Goal: Transaction & Acquisition: Purchase product/service

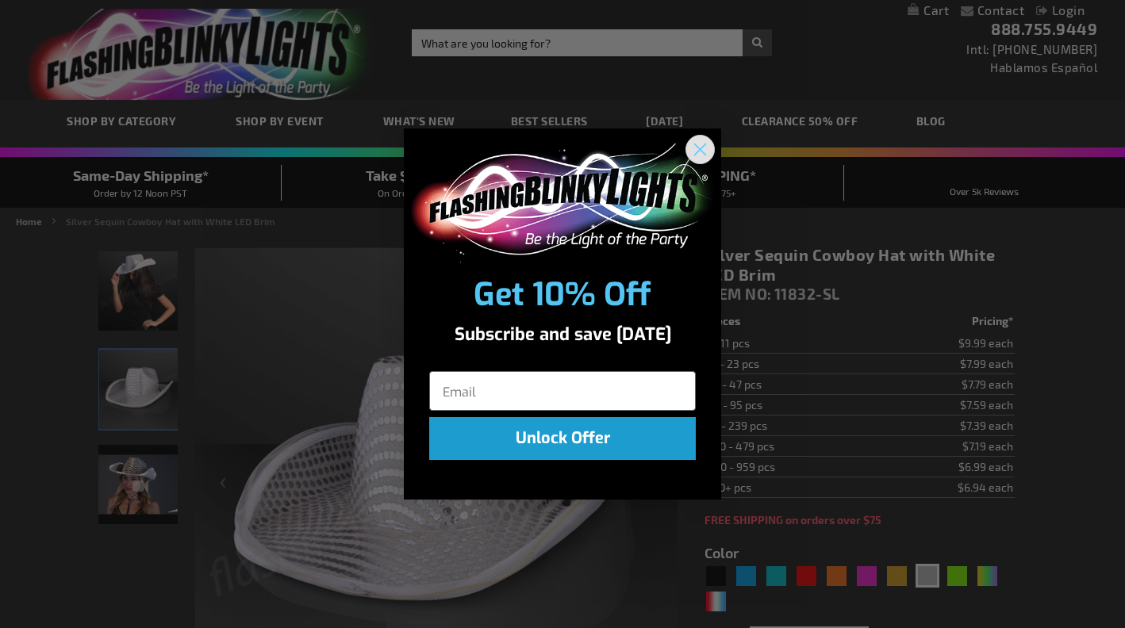
click at [699, 149] on circle "Close dialog" at bounding box center [700, 149] width 26 height 26
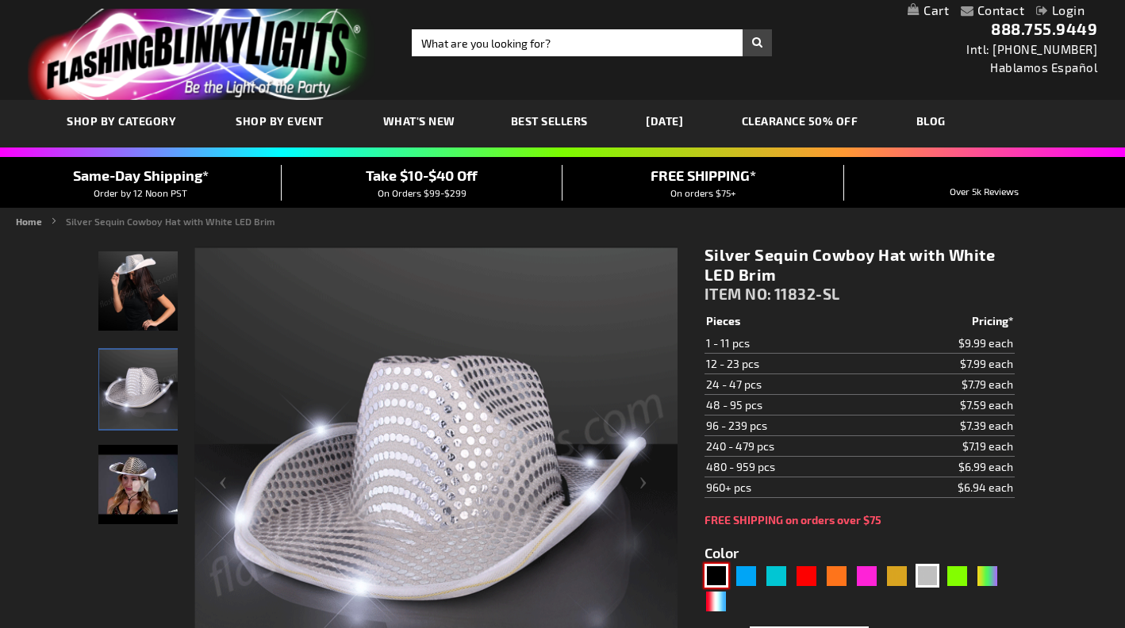
click at [712, 573] on div "Black" at bounding box center [716, 576] width 24 height 24
type input "5631"
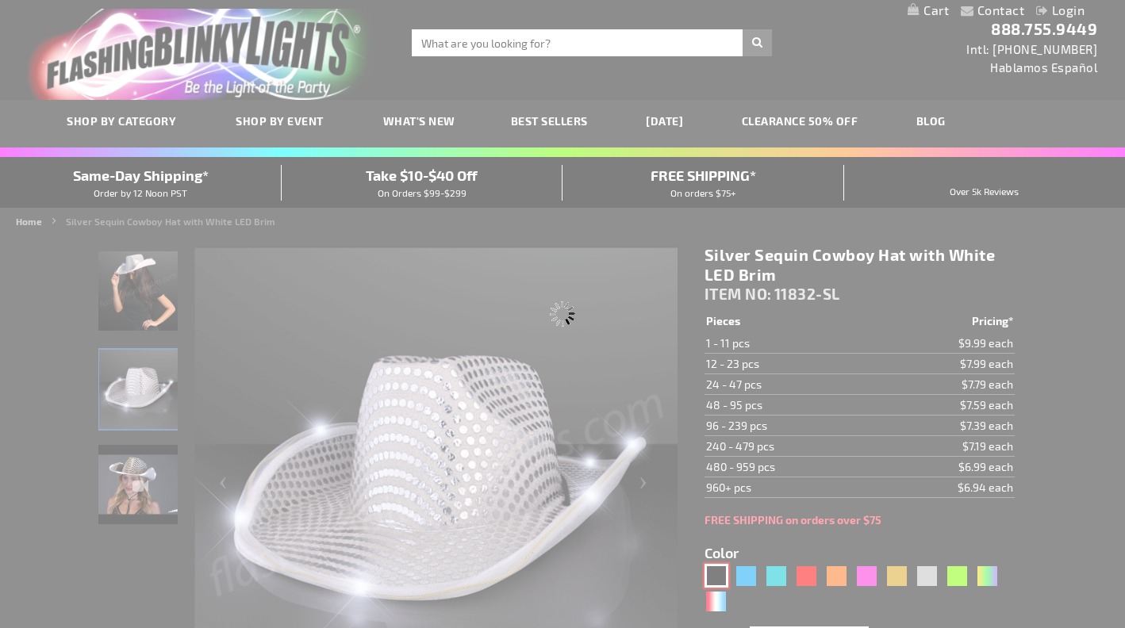
type input "11832-BK"
type input "Customize - Black Sequin Cowboy Hat White LED Light Up Brim - ITEM NO: 11832-BK"
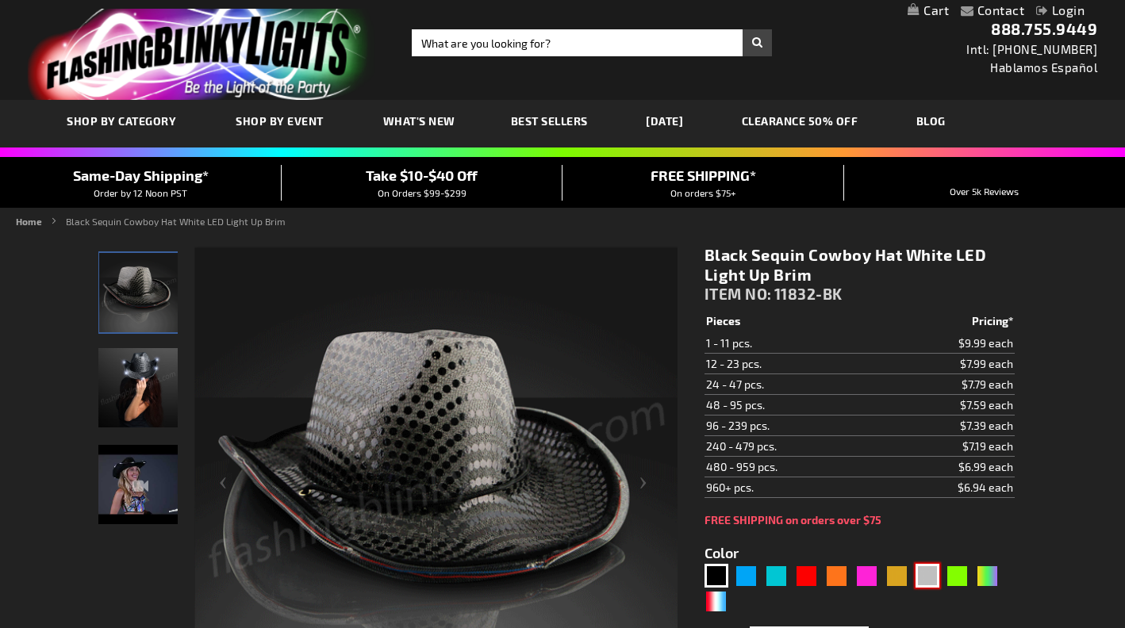
click at [932, 572] on div "Silver" at bounding box center [927, 576] width 24 height 24
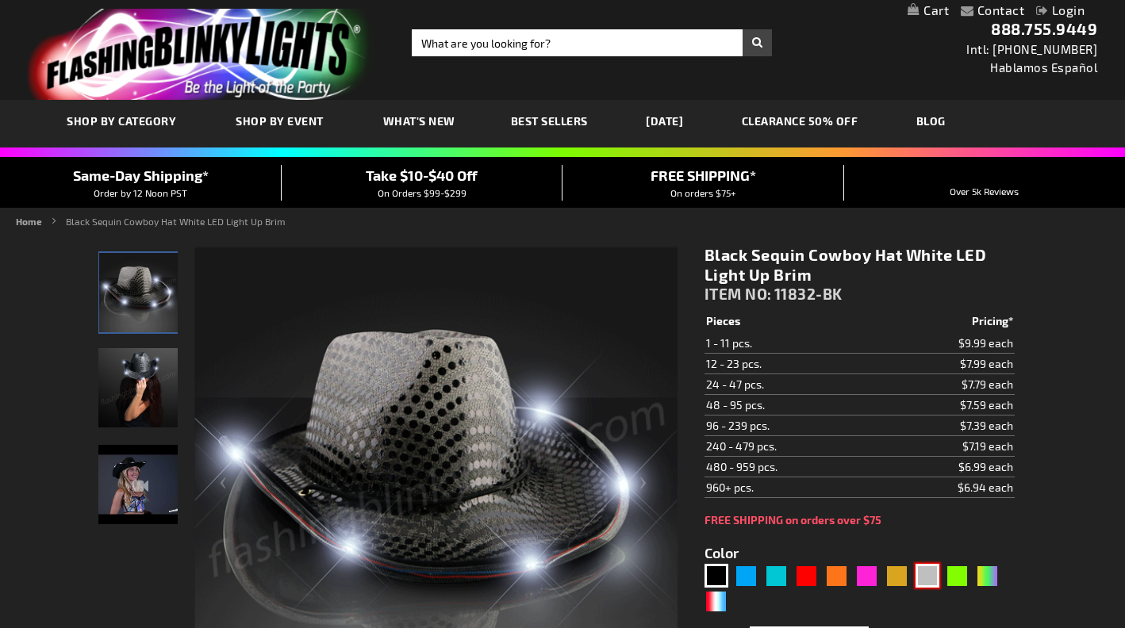
type input "5644"
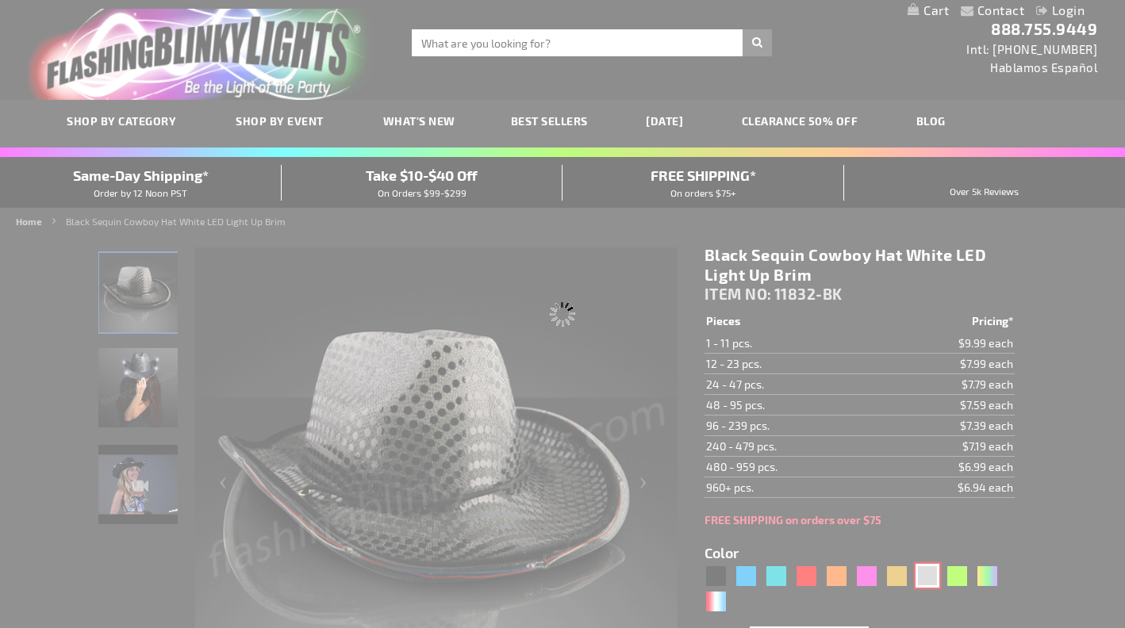
type input "11832-SL"
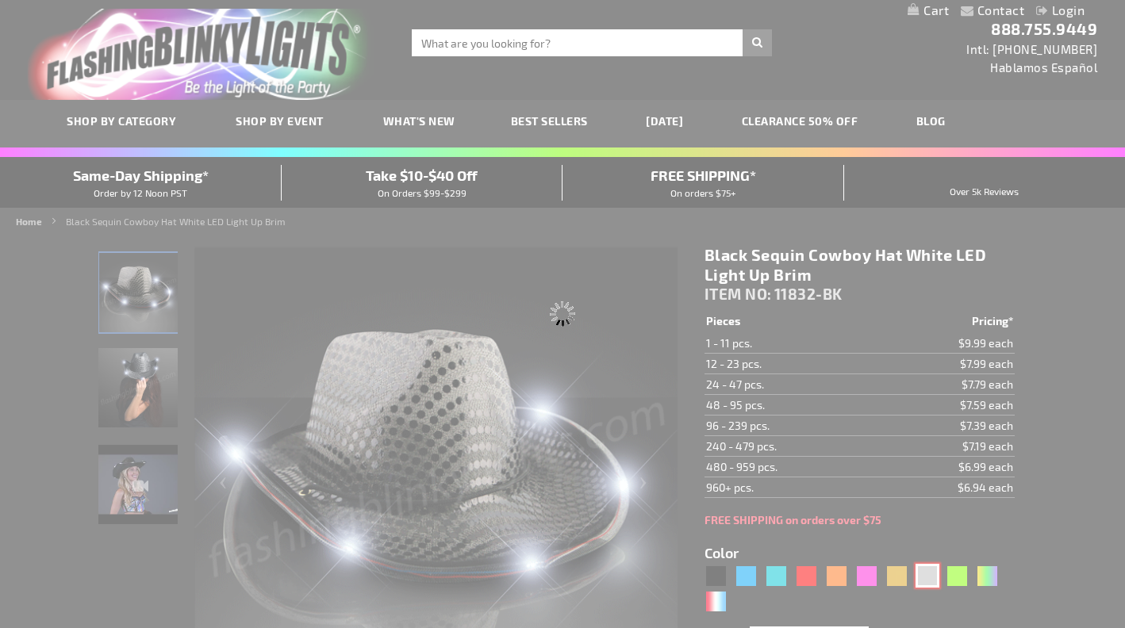
type input "Customize - Silver Sequin Cowboy Hat with White LED Brim - ITEM NO: 11832-SL"
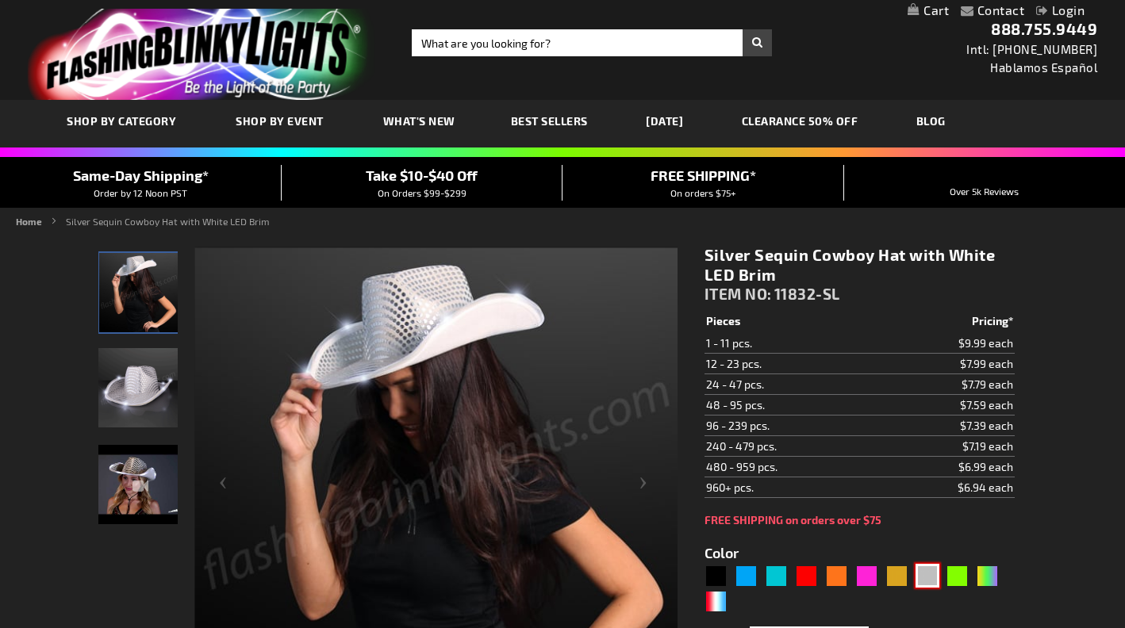
scroll to position [59, 0]
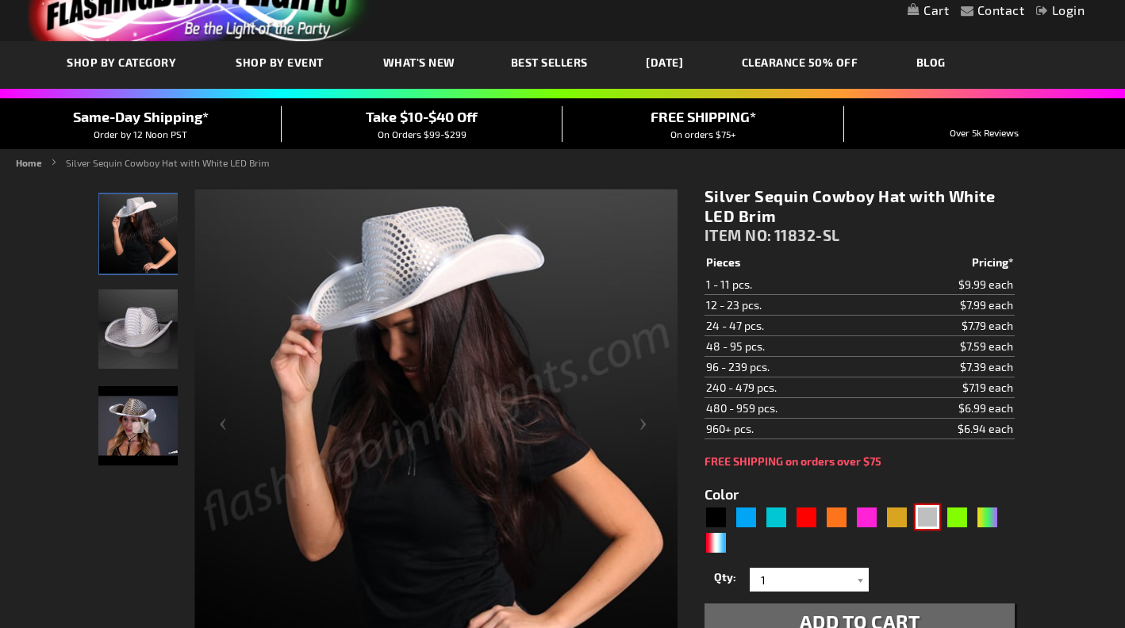
click at [140, 324] on img at bounding box center [137, 329] width 79 height 79
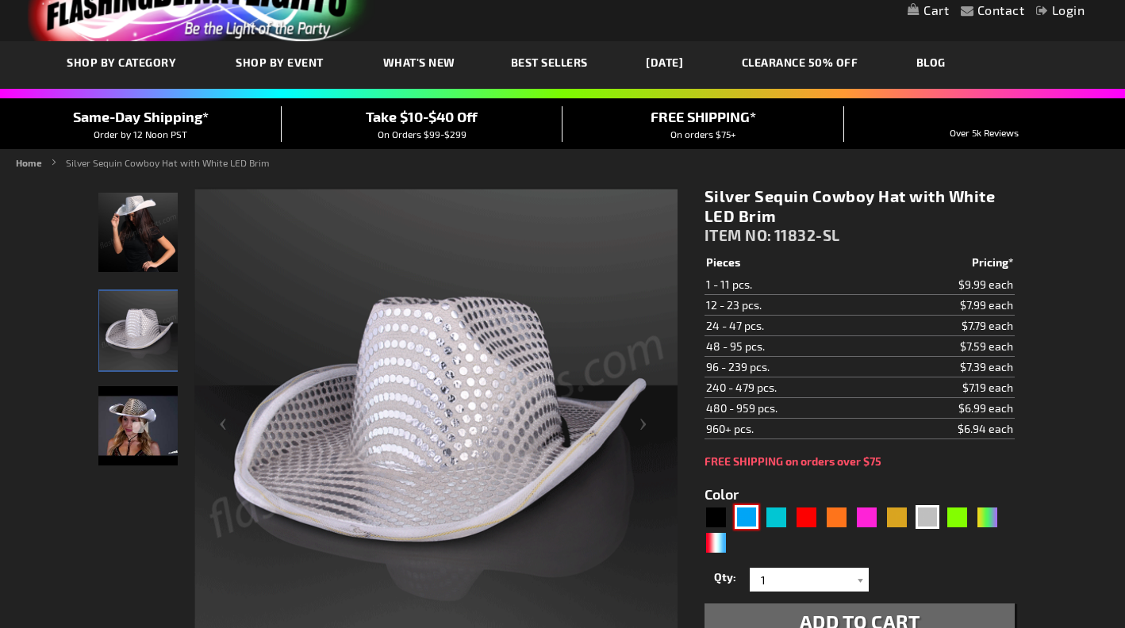
click at [747, 518] on div "Blue" at bounding box center [746, 517] width 24 height 24
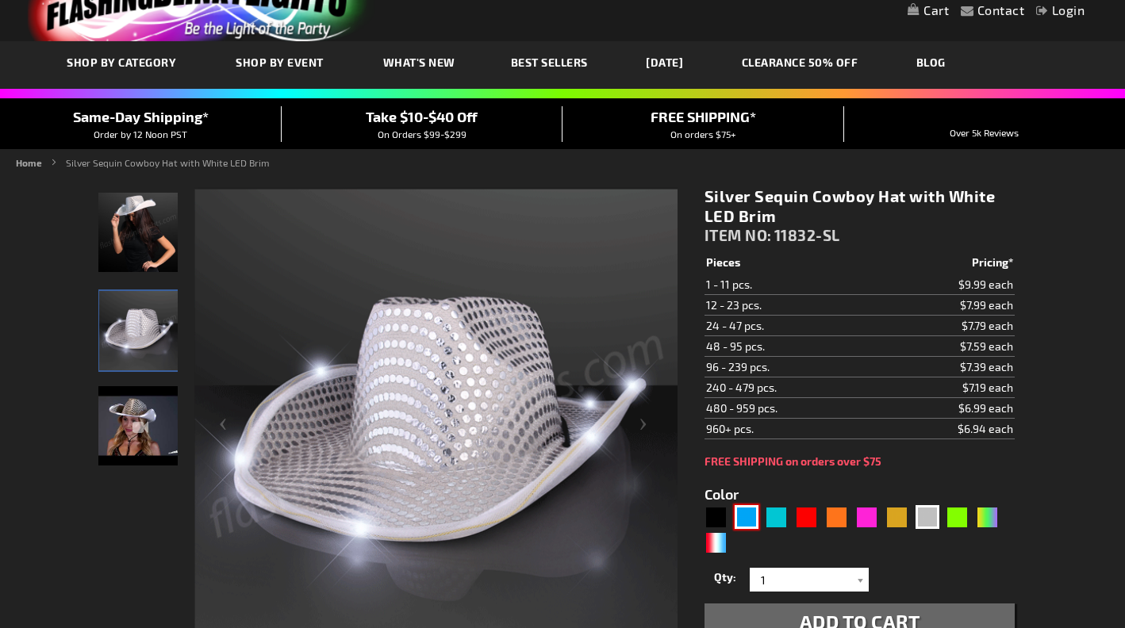
type input "5629"
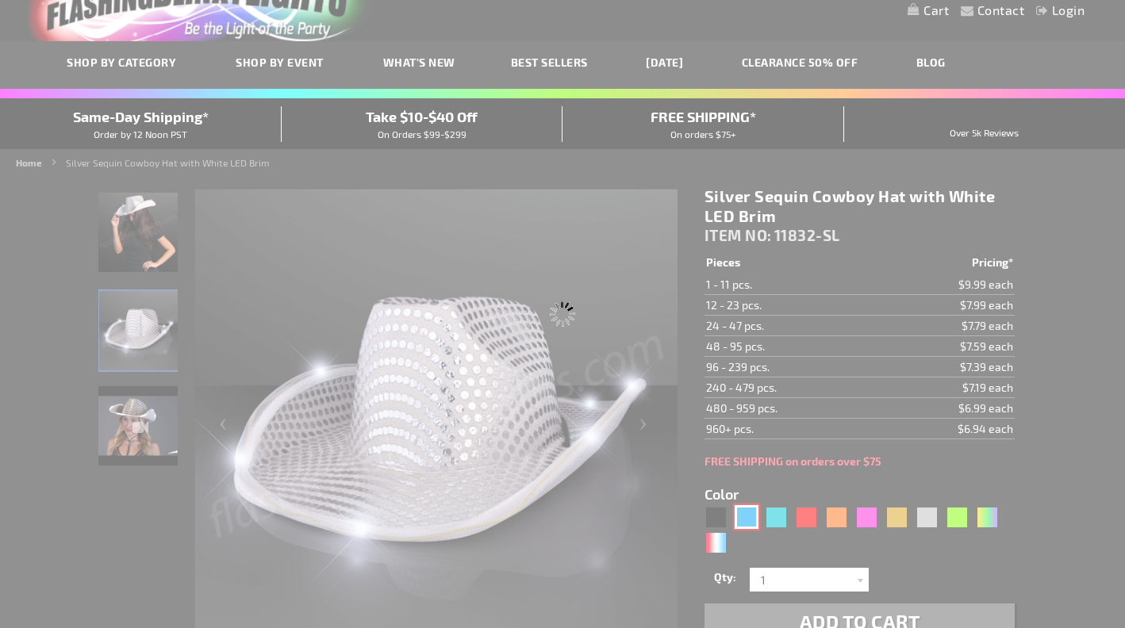
type input "11832-BL"
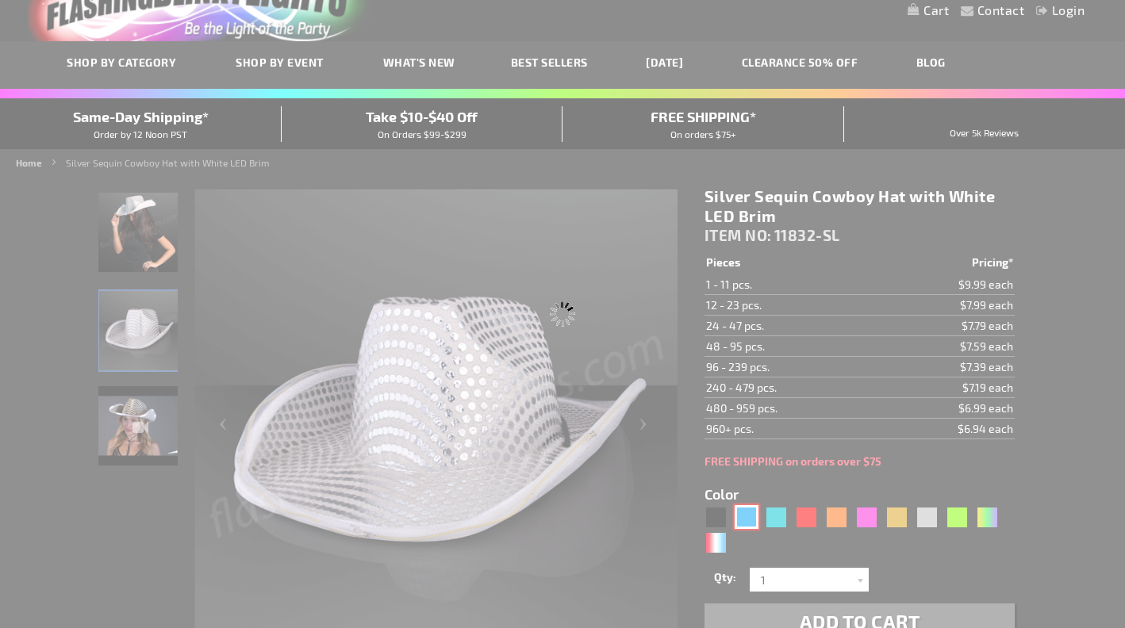
type input "Customize - Blue Sequin Cowboy Hat with Blue LED Brim - ITEM NO: 11832-BL"
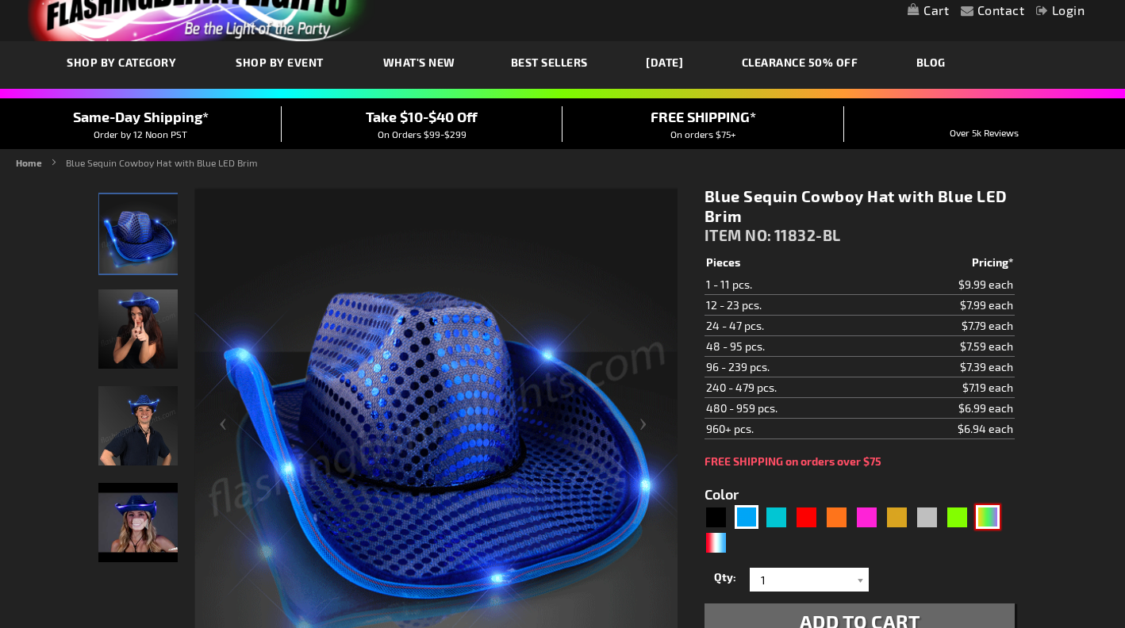
click at [980, 522] on div "PGG" at bounding box center [988, 517] width 24 height 24
type input "5638"
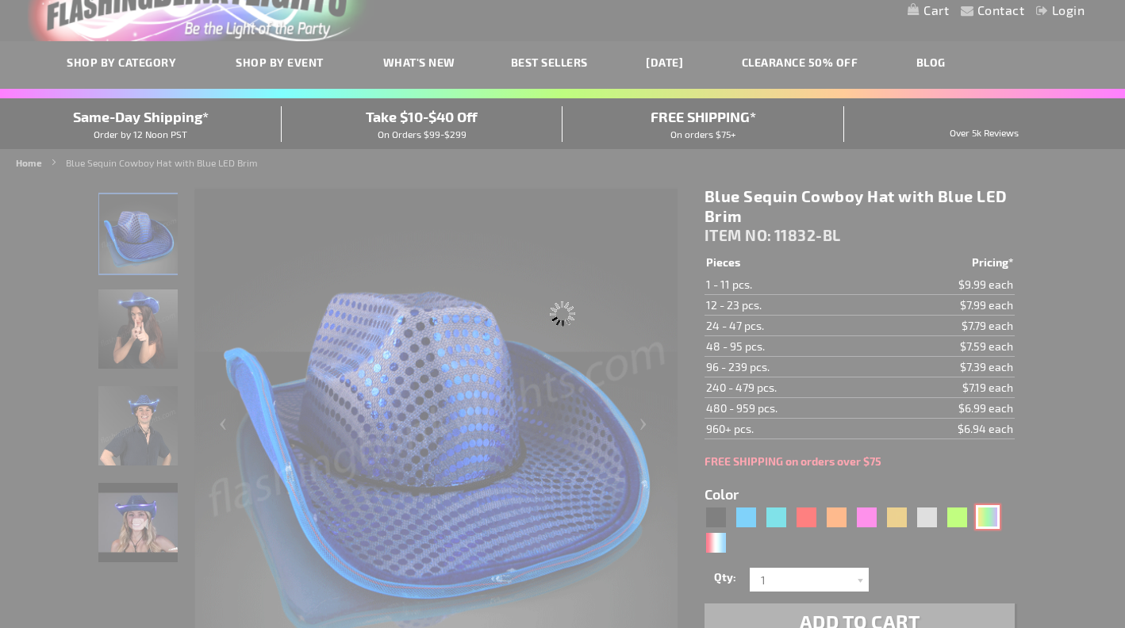
type input "11832-PGG"
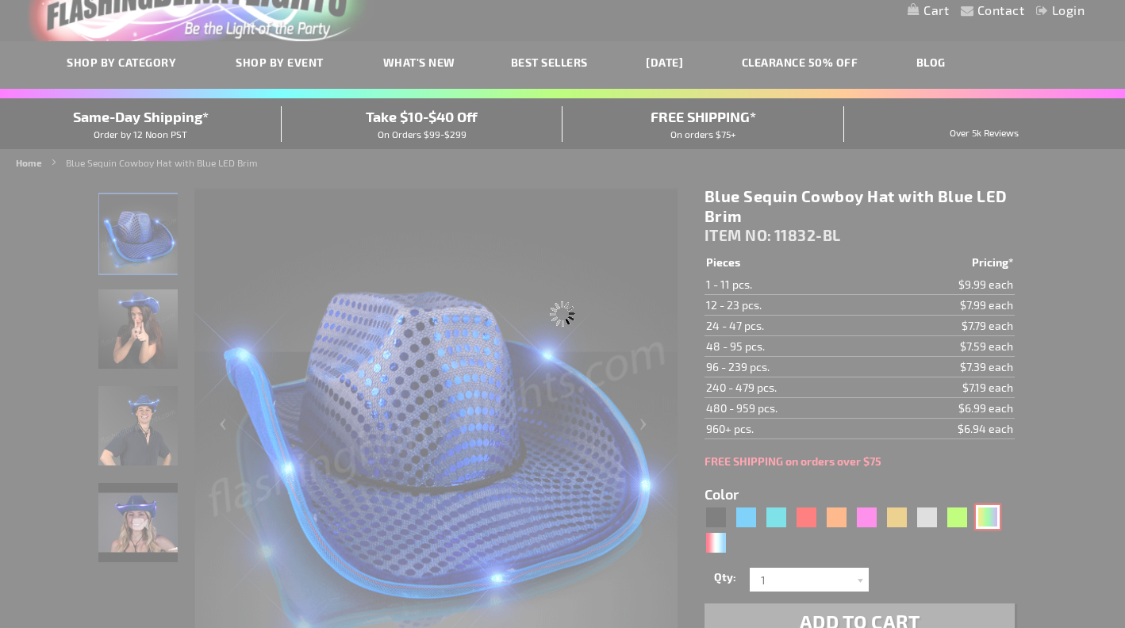
type input "Customize - Light Up [DATE] Cowboy Hat - ITEM NO: 11832-PGG"
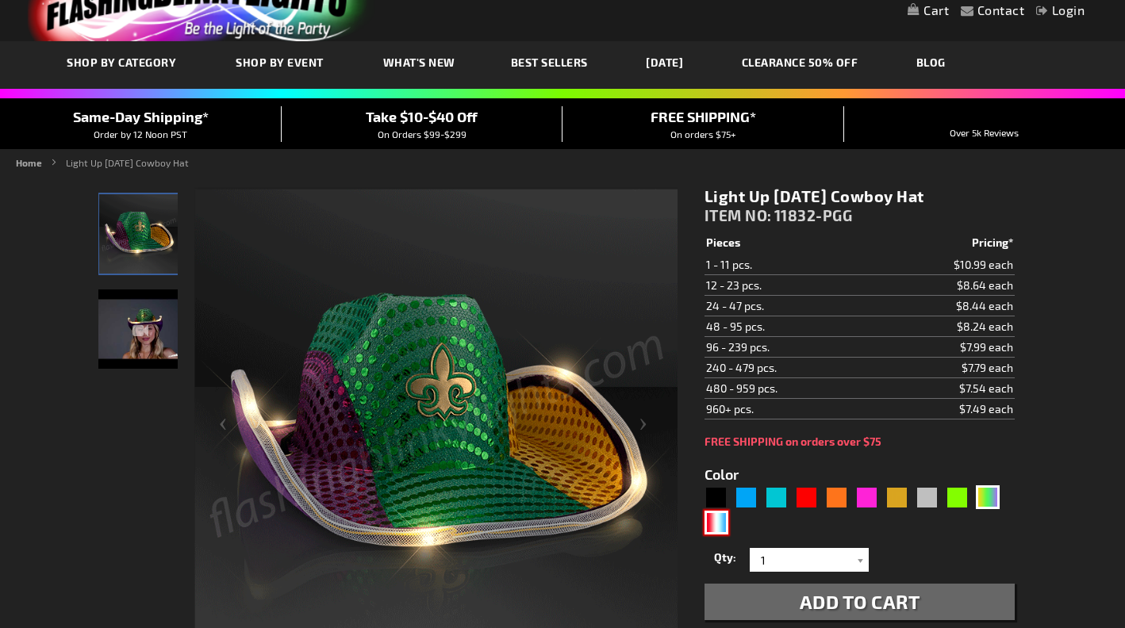
click at [717, 529] on div "RWB" at bounding box center [716, 523] width 24 height 24
type input "5643"
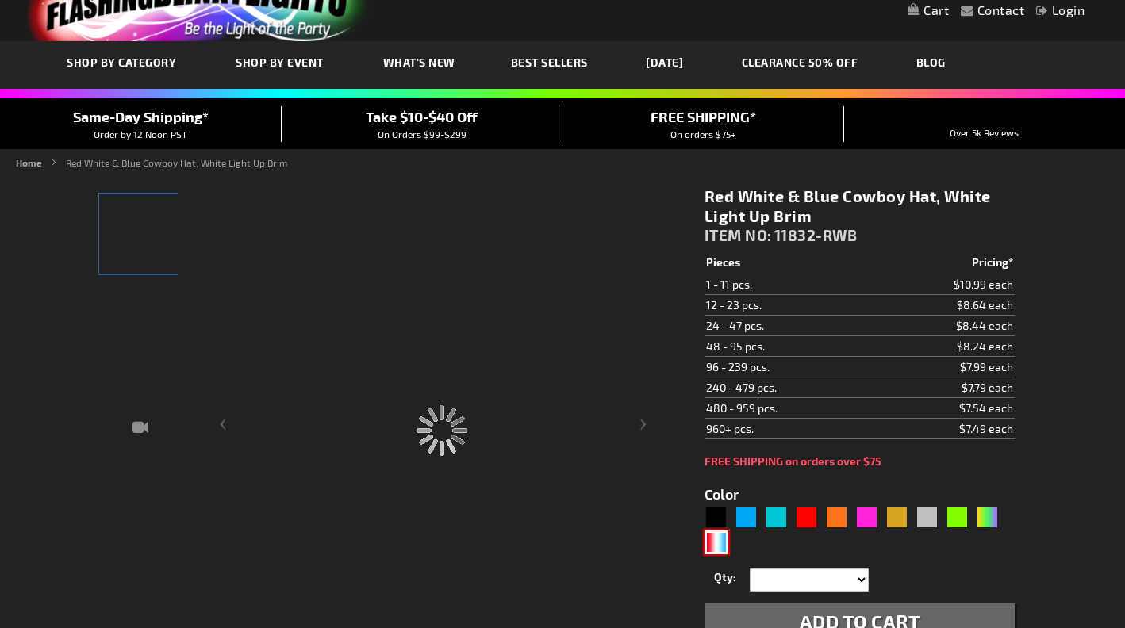
type input "11832-RWB"
type input "Customize - Red White &amp; Blue Cowboy Hat, White Light Up Brim - ITEM NO: 118…"
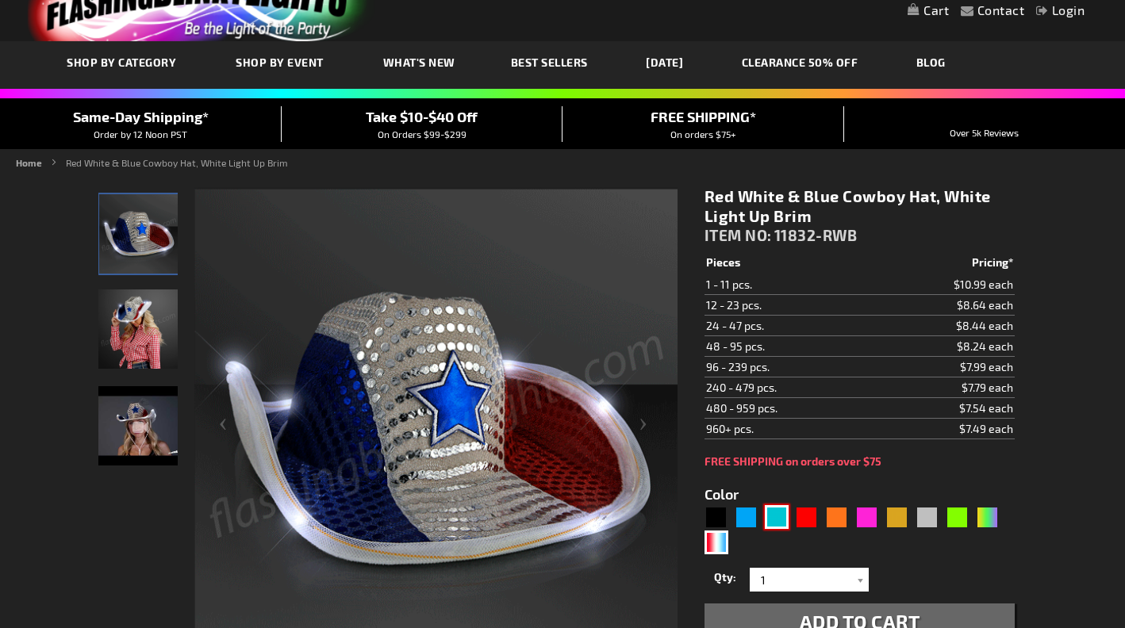
click at [777, 520] on div "Turquoise" at bounding box center [777, 517] width 24 height 24
type input "5653"
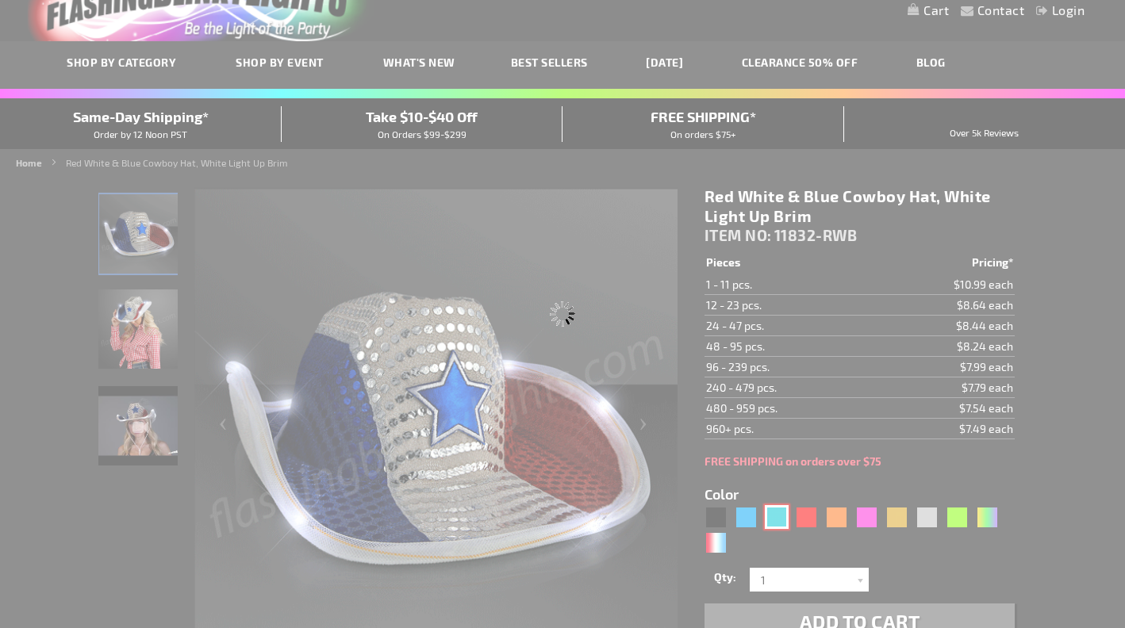
type input "11832-TQ"
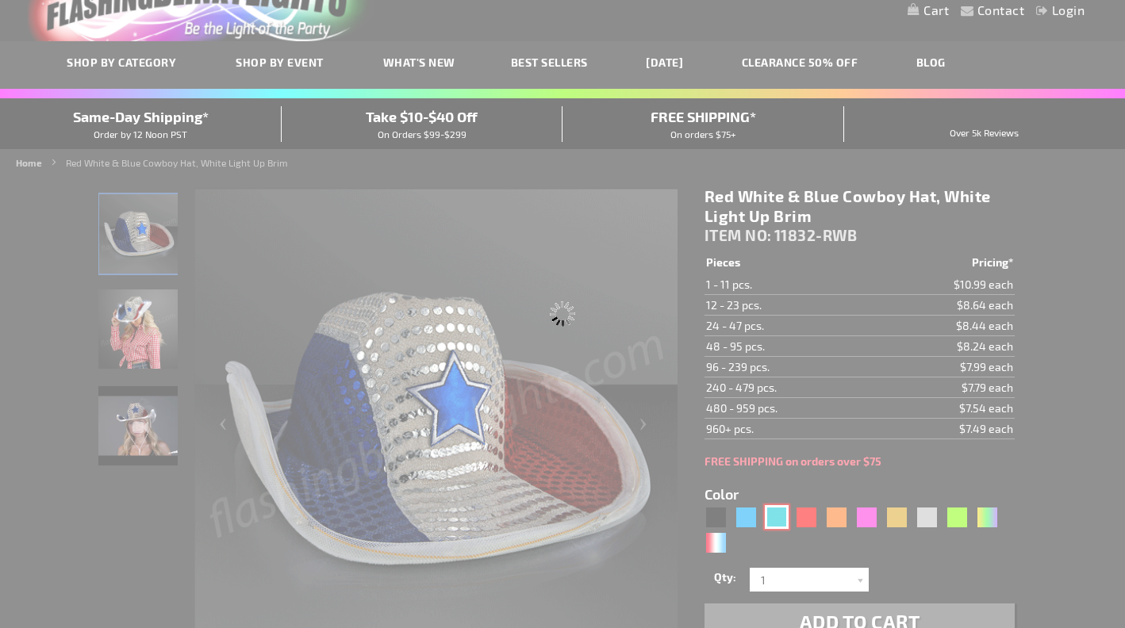
type input "Customize - Light Up Turquoise Cowboy Hat - ITEM NO: 11832-TQ"
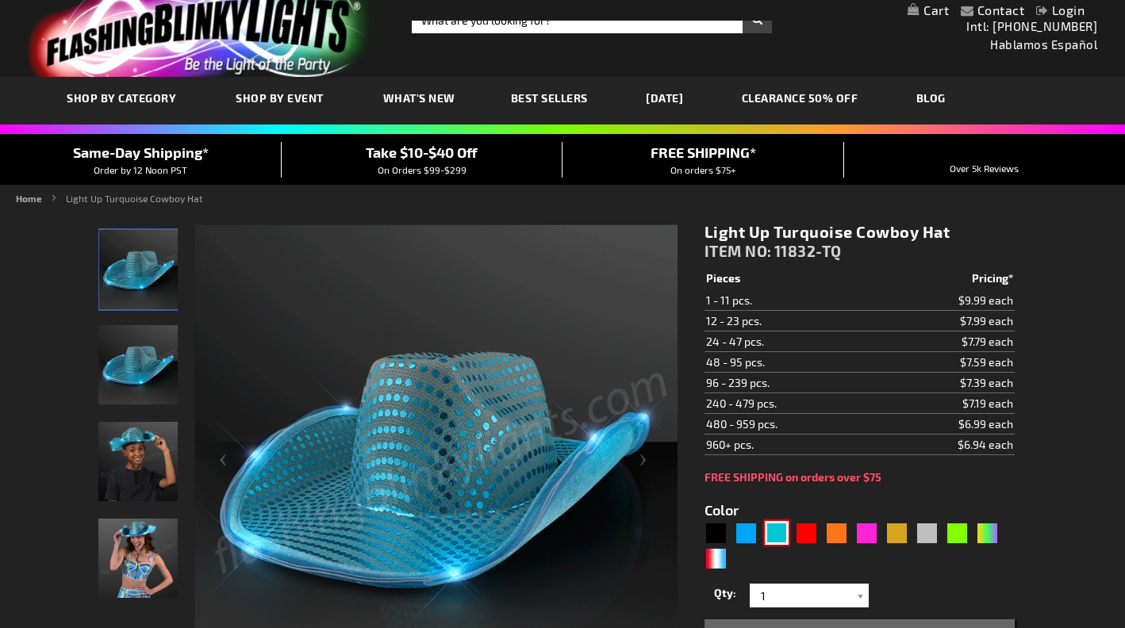
scroll to position [23, 0]
